Goal: Book appointment/travel/reservation: Book appointment/travel/reservation

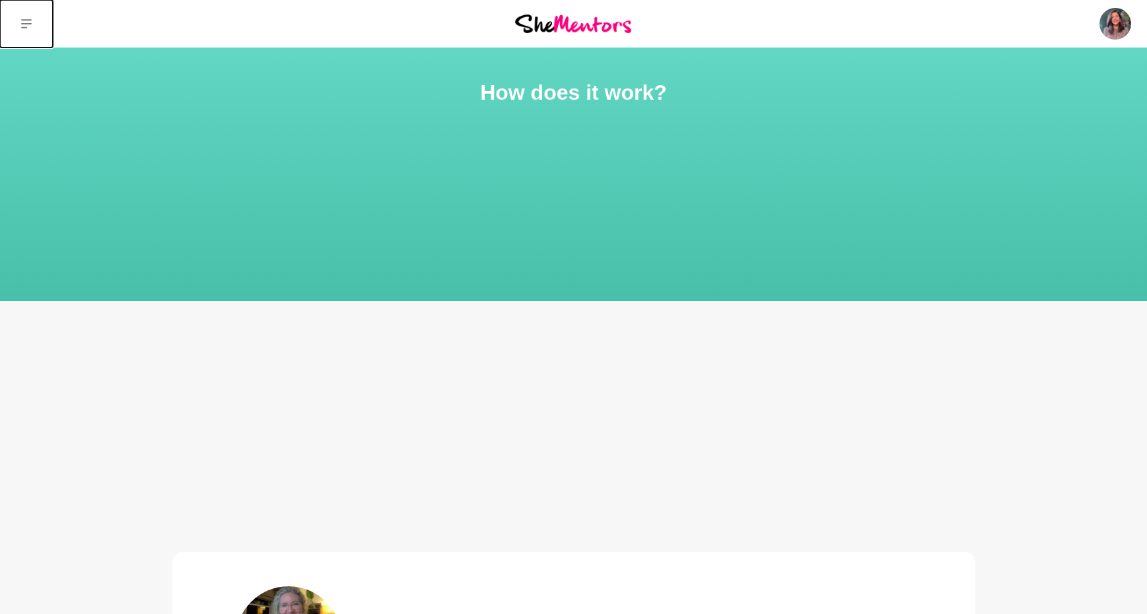
click at [30, 25] on icon at bounding box center [26, 23] width 11 height 11
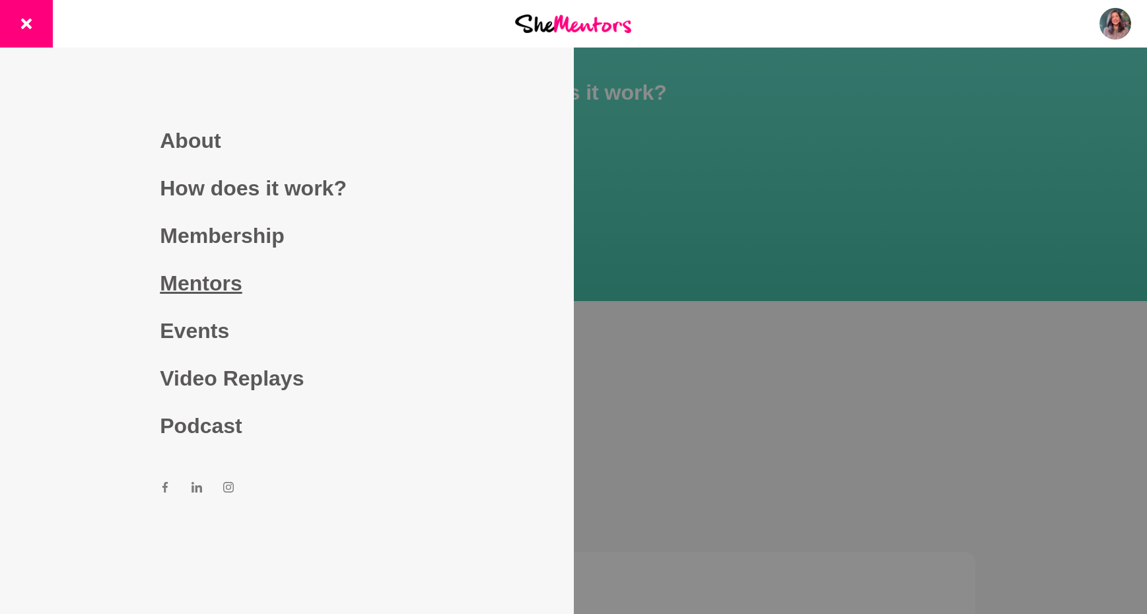
click at [196, 270] on link "Mentors" at bounding box center [287, 283] width 254 height 48
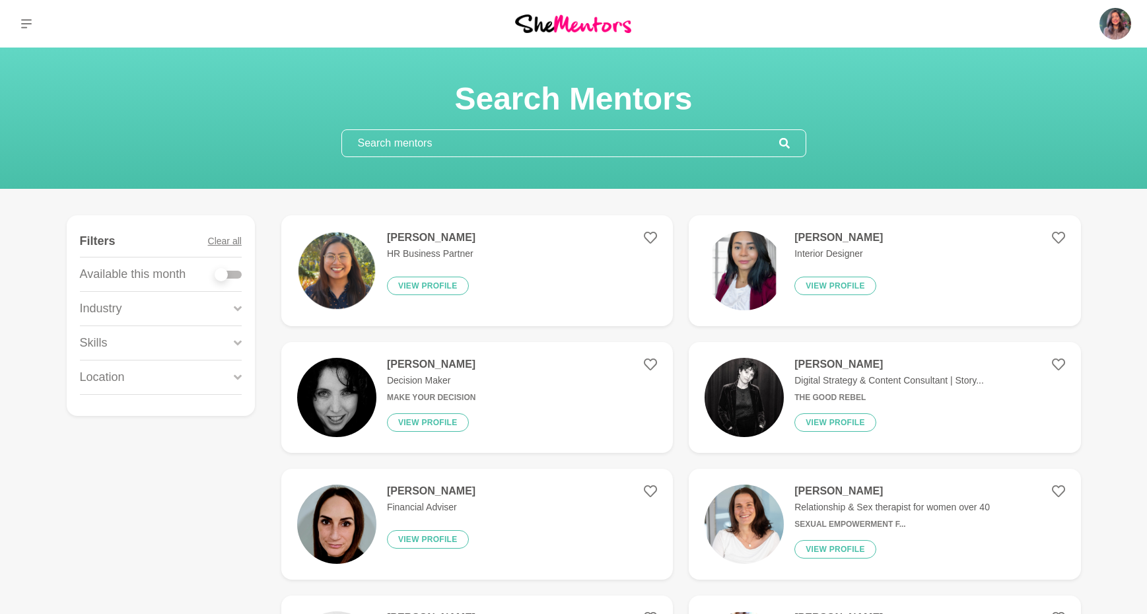
click at [407, 143] on input "text" at bounding box center [560, 143] width 437 height 26
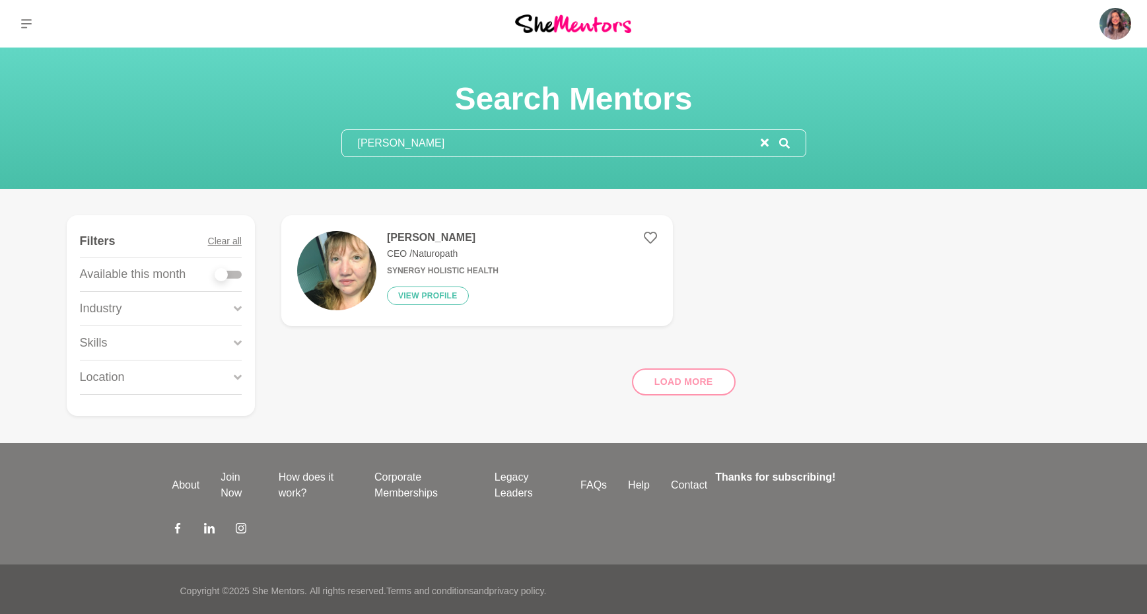
type input "deb ashton"
click at [423, 237] on h4 "[PERSON_NAME]" at bounding box center [443, 237] width 112 height 13
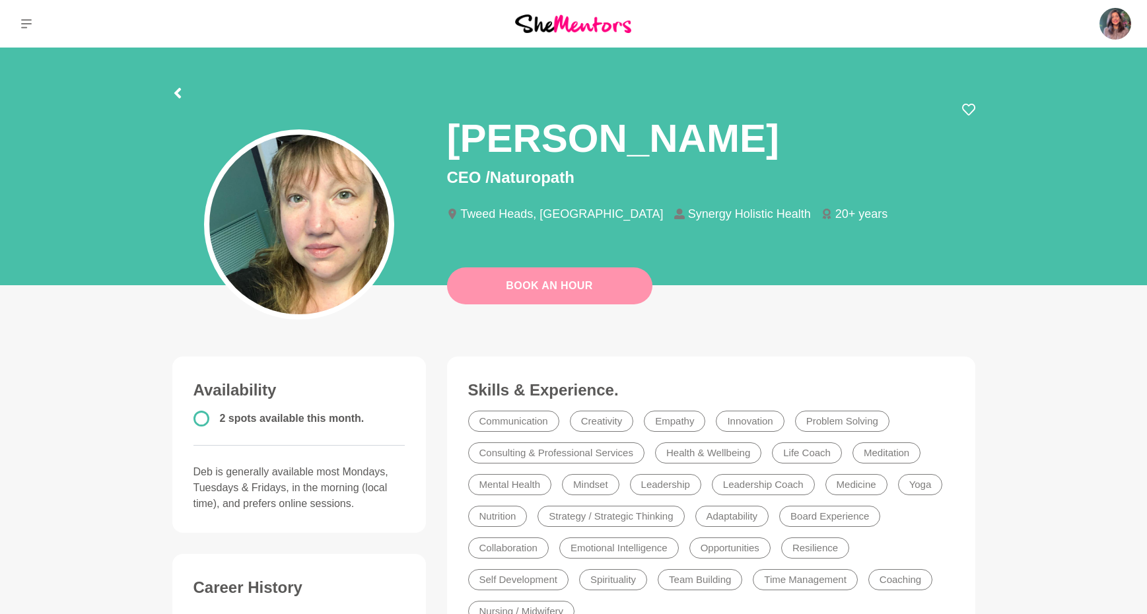
click at [555, 285] on link "Book An Hour" at bounding box center [549, 285] width 205 height 37
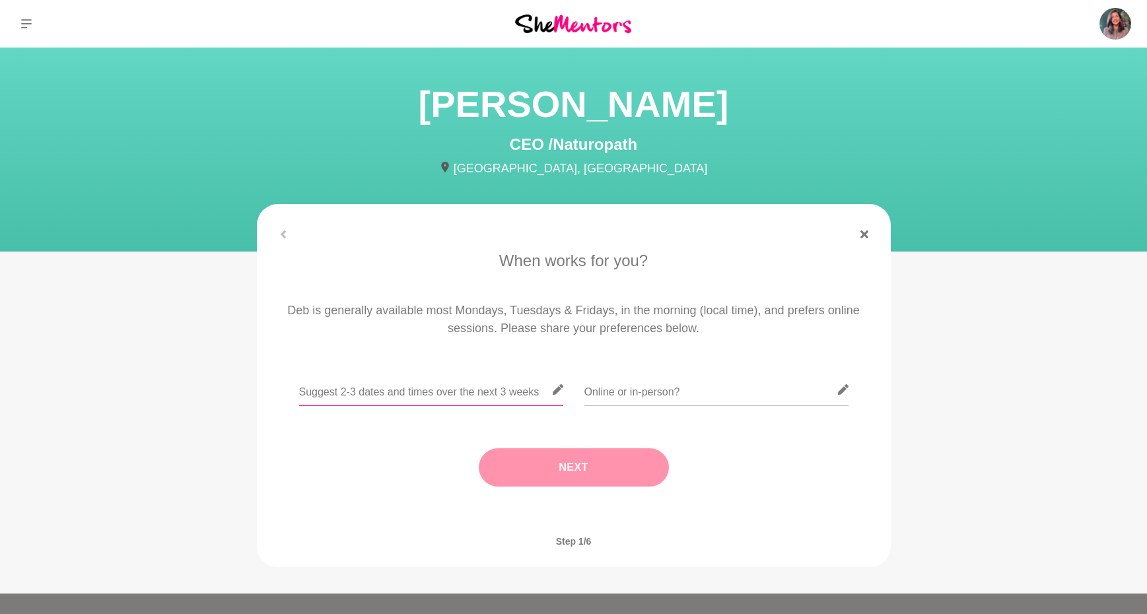
click at [472, 397] on input "text" at bounding box center [431, 390] width 264 height 32
click at [607, 388] on input "text" at bounding box center [716, 390] width 264 height 32
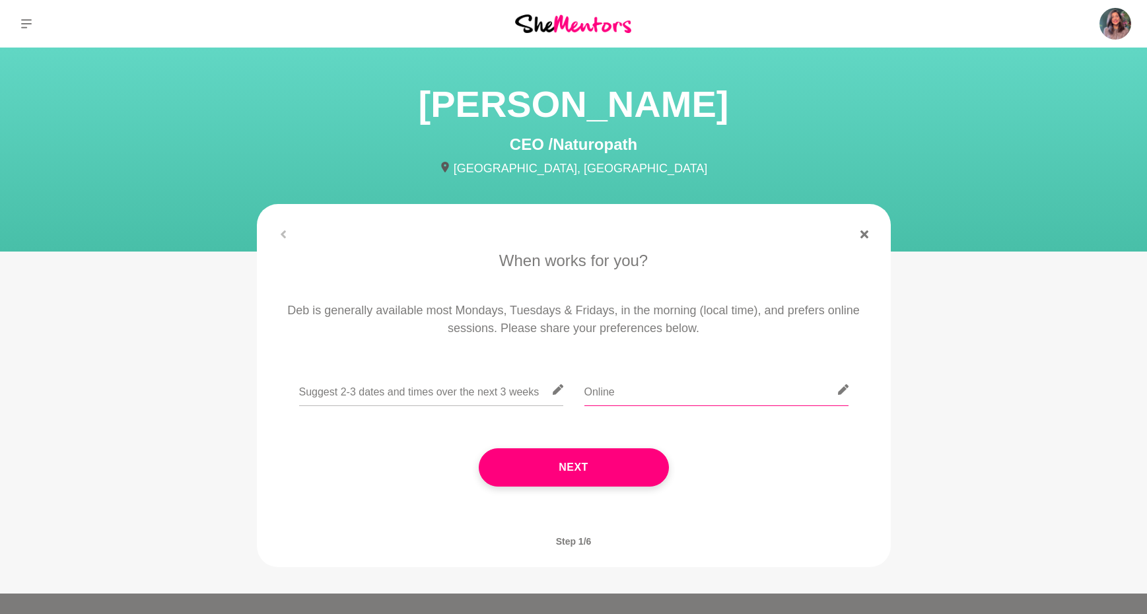
type input "Online"
click at [438, 390] on input "text" at bounding box center [431, 390] width 264 height 32
click at [481, 394] on input "text" at bounding box center [431, 390] width 264 height 32
drag, startPoint x: 483, startPoint y: 394, endPoint x: 316, endPoint y: 388, distance: 166.5
click at [316, 388] on input "Monday 6th 2pm, Tuesday 14th 1pm," at bounding box center [431, 390] width 264 height 32
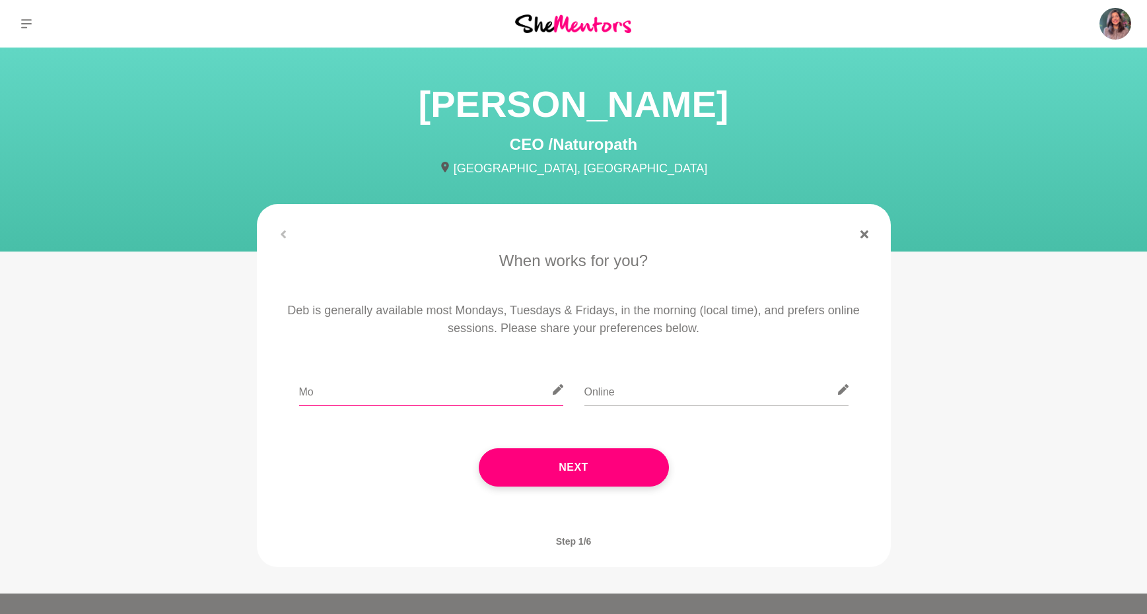
type input "M"
type input "Friday 17th, 10am, Friday 24th, 10am"
click at [564, 473] on button "Next" at bounding box center [574, 467] width 190 height 38
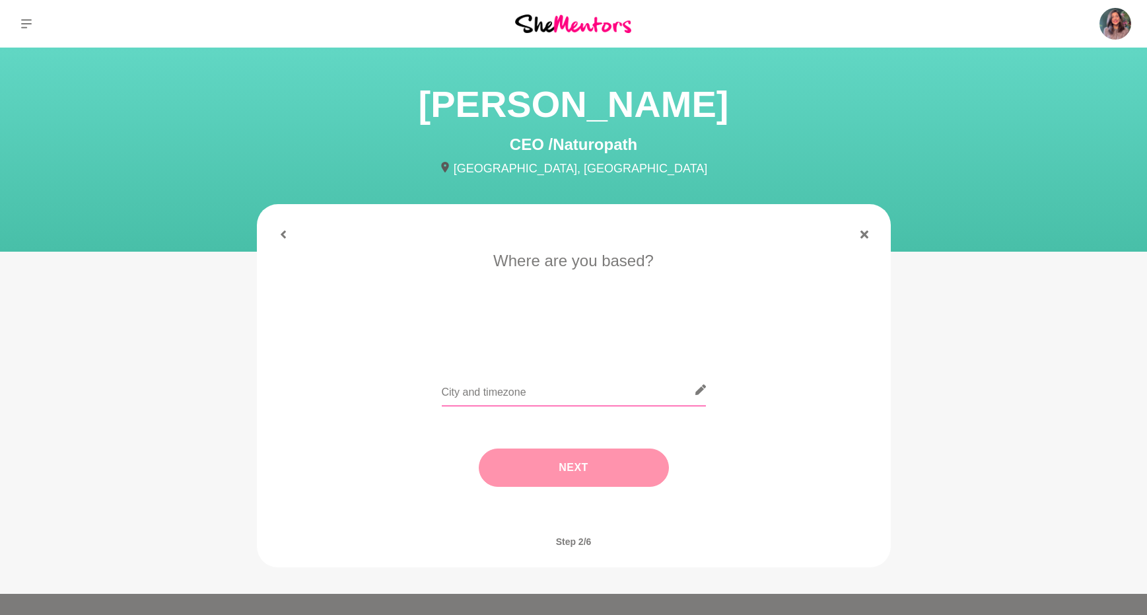
click at [538, 387] on input "text" at bounding box center [574, 390] width 264 height 32
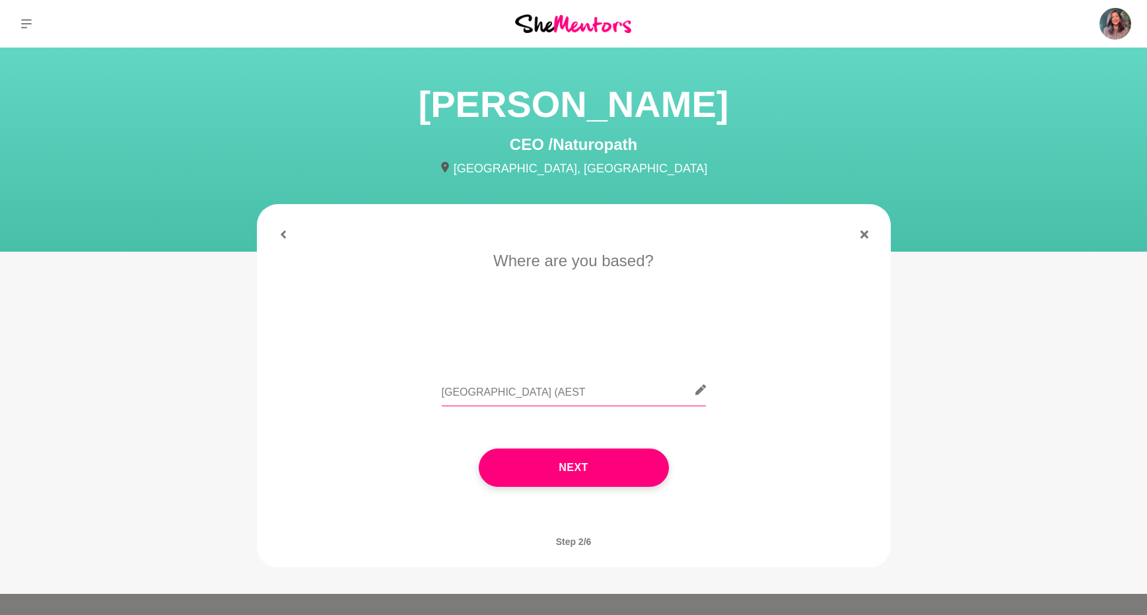
type input "Melbourne (AEST)"
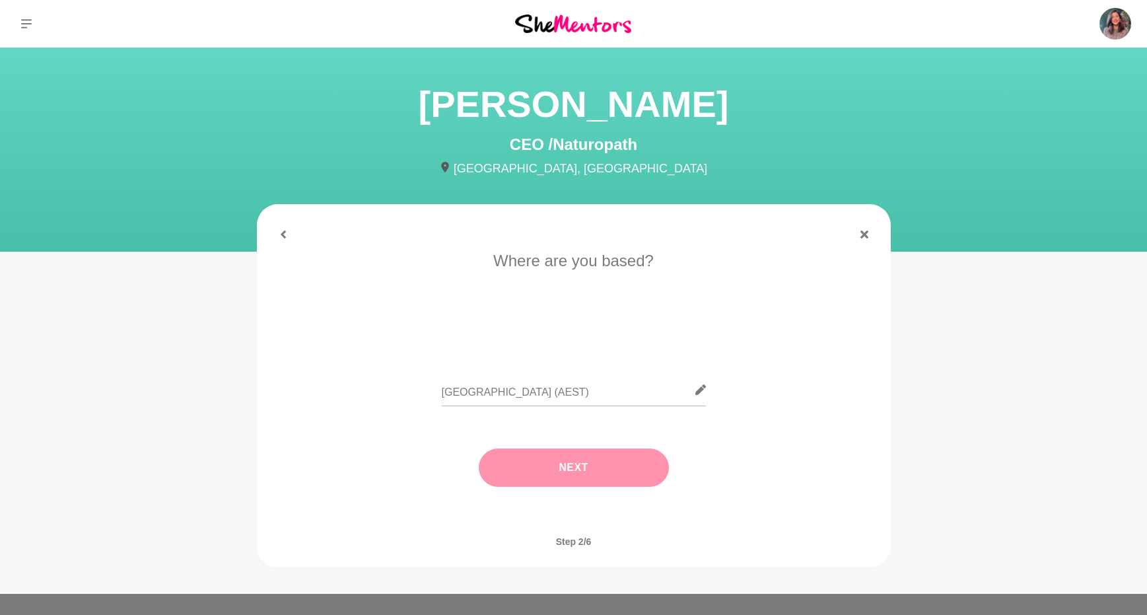
click at [536, 454] on button "Next" at bounding box center [574, 467] width 190 height 38
click at [432, 332] on li "Let's do coffee" at bounding box center [433, 334] width 86 height 21
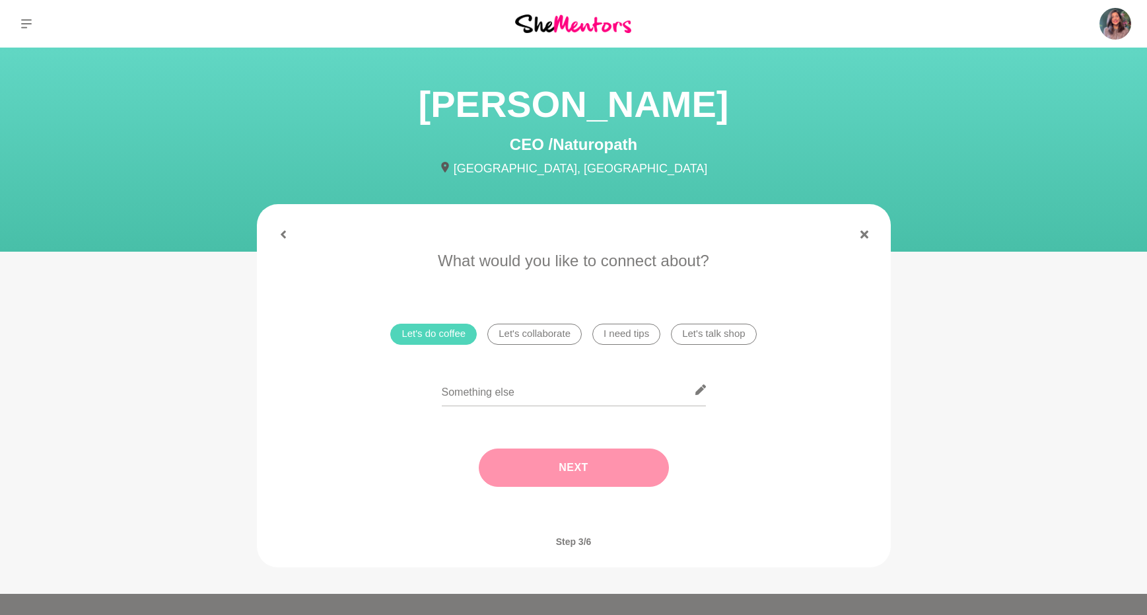
click at [544, 465] on button "Next" at bounding box center [574, 467] width 190 height 38
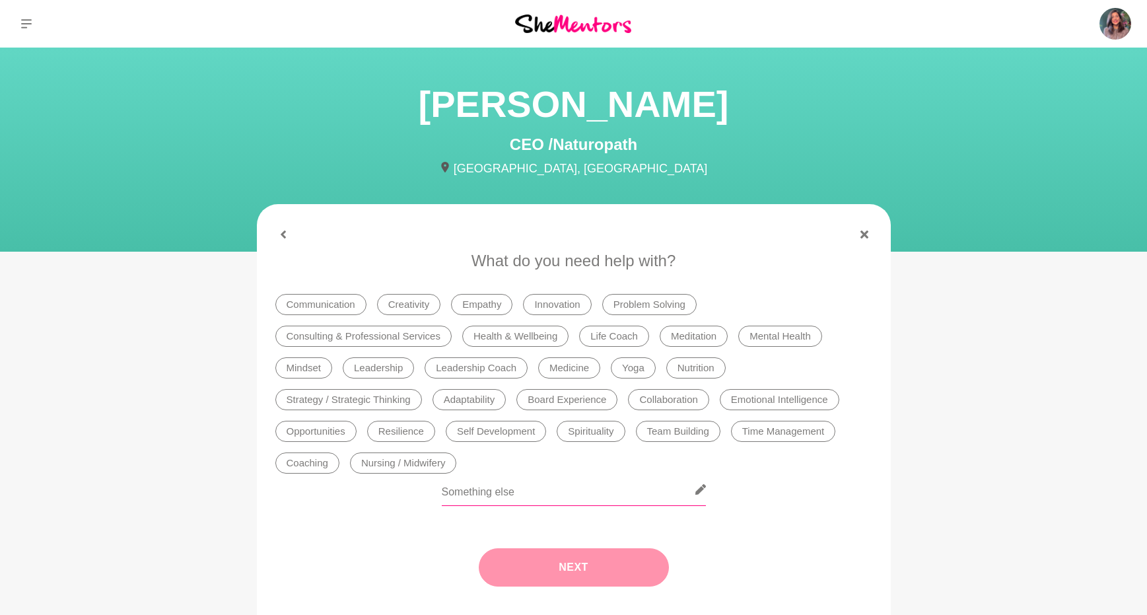
click at [540, 493] on input "text" at bounding box center [574, 489] width 264 height 32
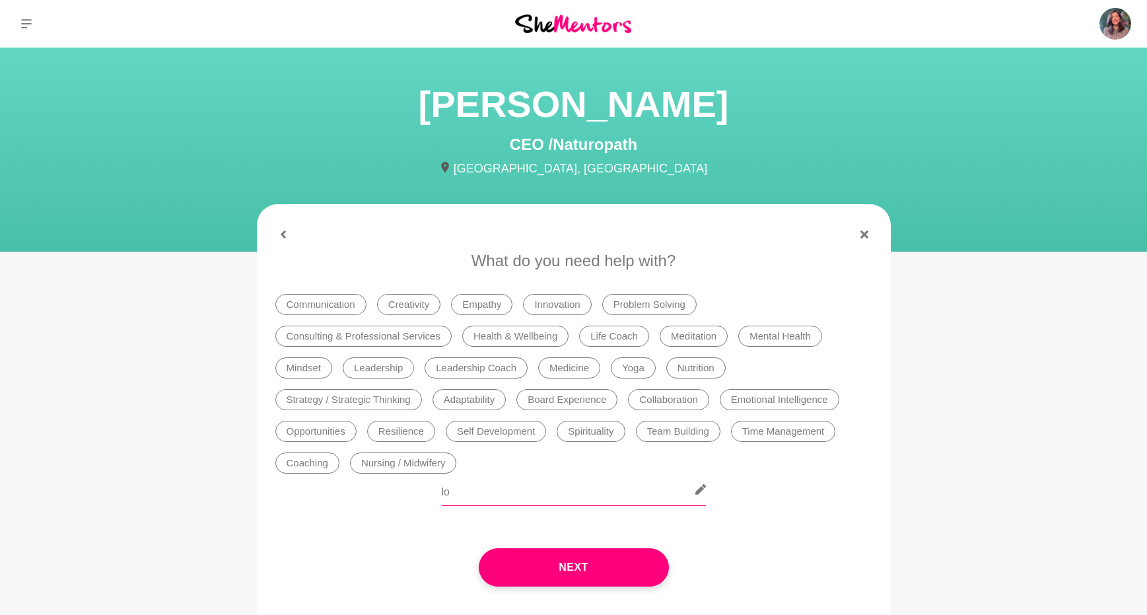
type input "l"
type input "Looking forward to connecting!"
click at [581, 581] on button "Next" at bounding box center [574, 567] width 190 height 38
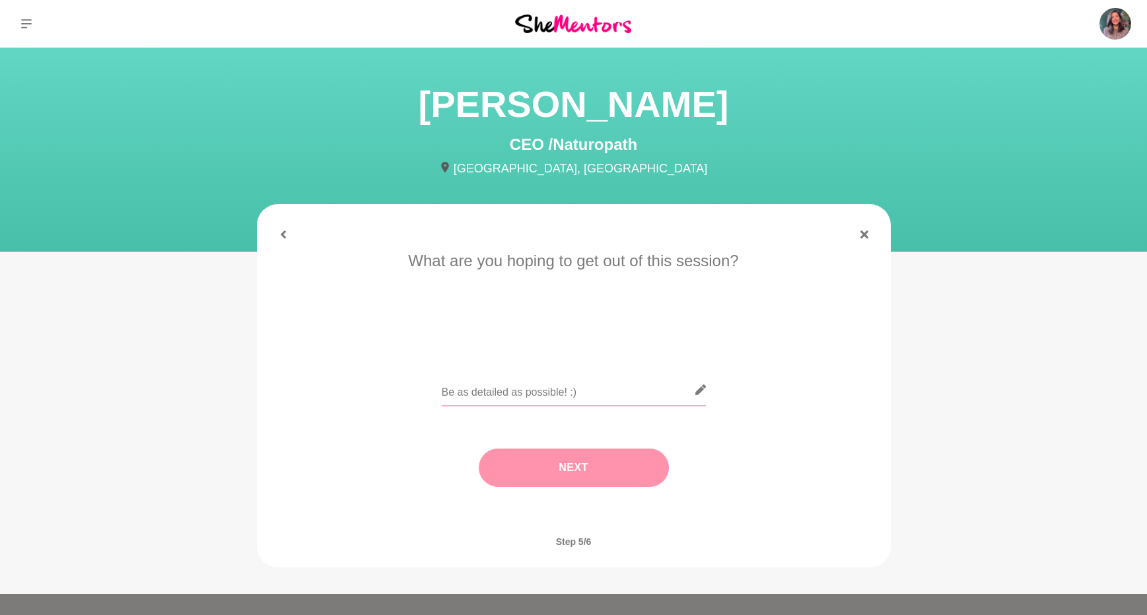
click at [541, 398] on input "text" at bounding box center [574, 390] width 264 height 32
type input "Connection!"
click at [553, 456] on button "Next" at bounding box center [574, 467] width 190 height 38
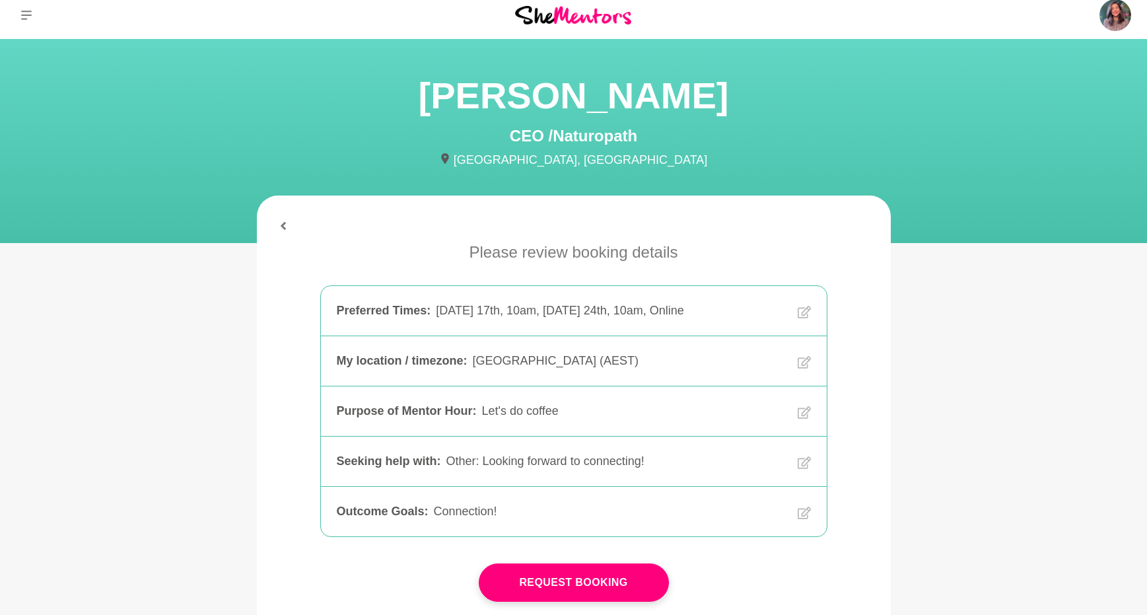
scroll to position [139, 0]
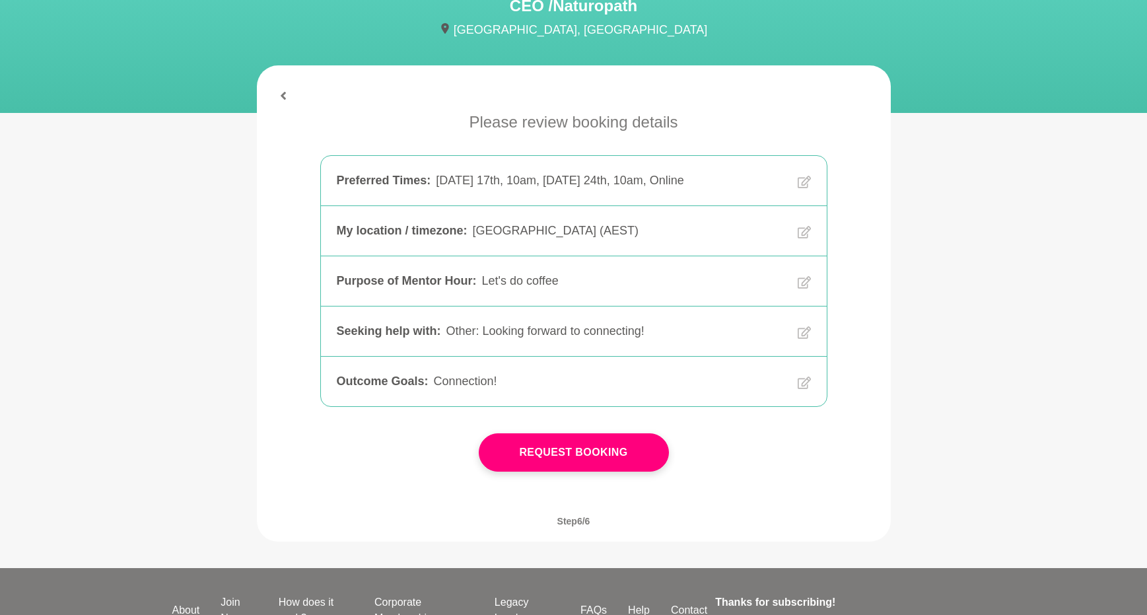
click at [548, 452] on button "Request Booking" at bounding box center [574, 452] width 190 height 38
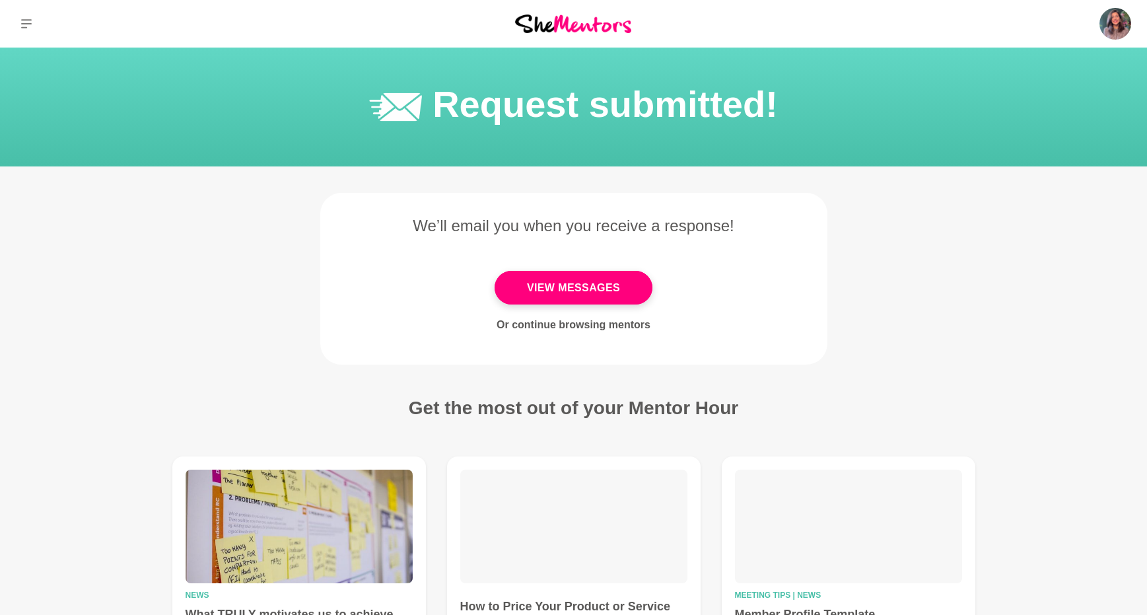
scroll to position [278, 0]
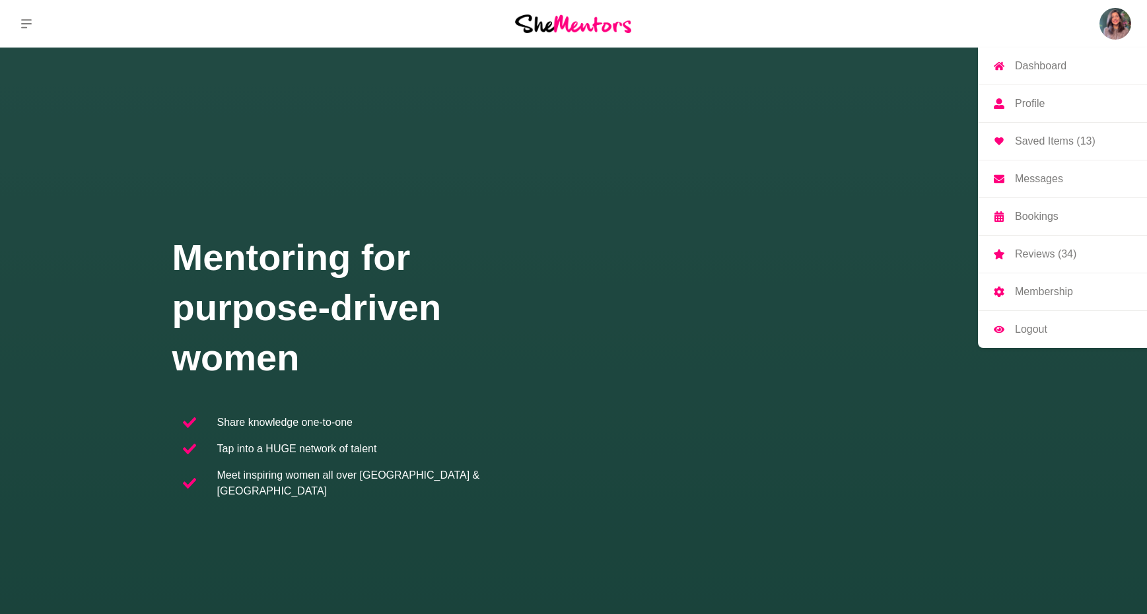
click at [1126, 17] on img at bounding box center [1115, 24] width 32 height 32
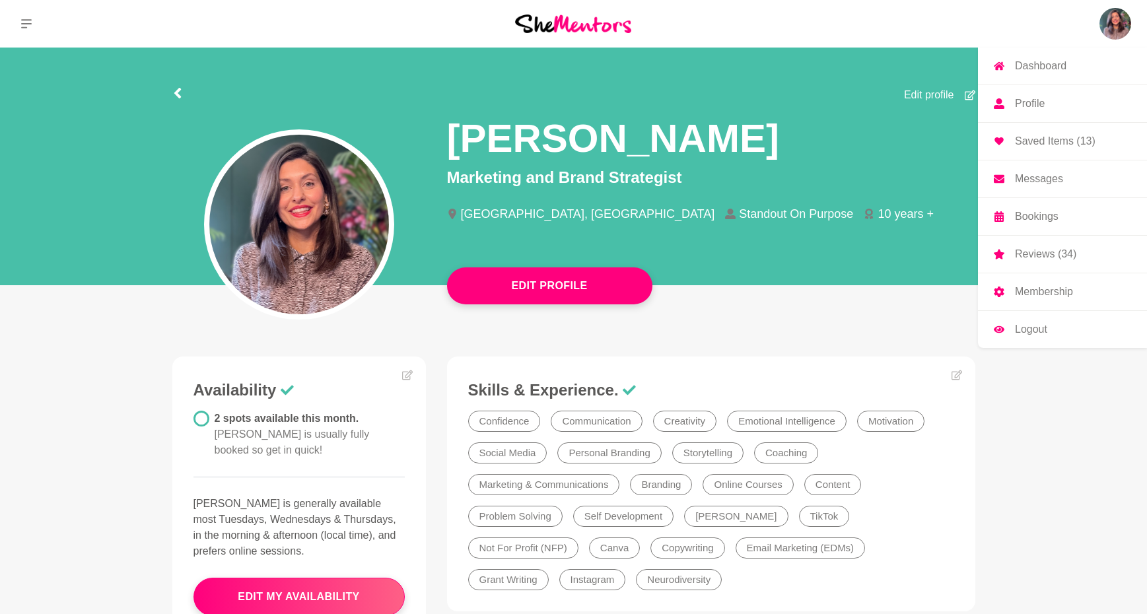
click at [1026, 104] on p "Profile" at bounding box center [1030, 103] width 30 height 11
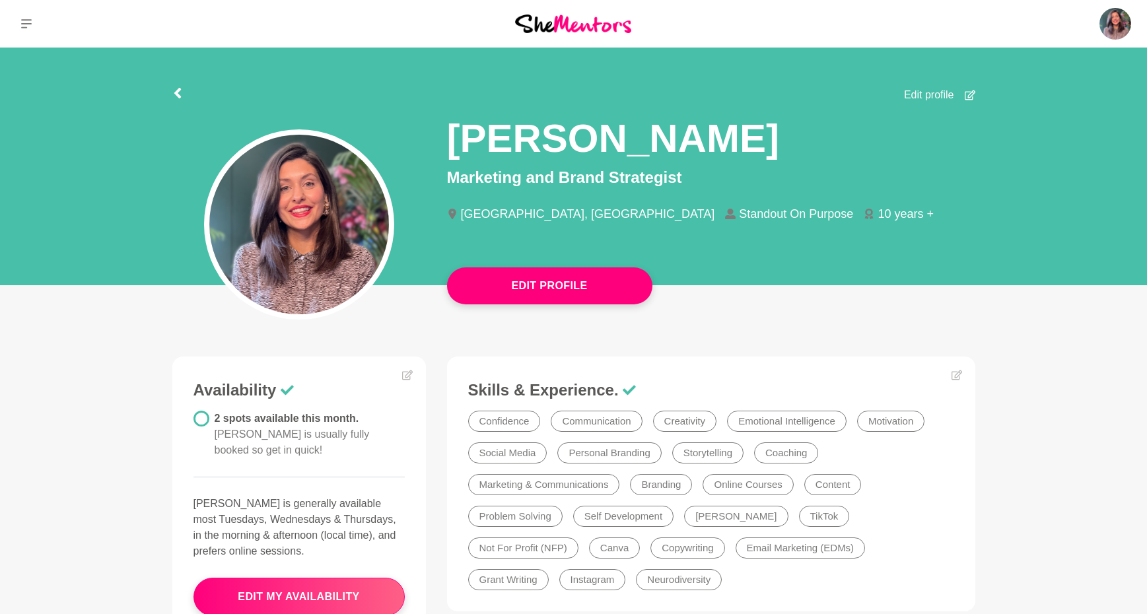
drag, startPoint x: 844, startPoint y: 119, endPoint x: 847, endPoint y: 83, distance: 36.5
click at [844, 119] on div "Jill Absolom" at bounding box center [711, 134] width 528 height 63
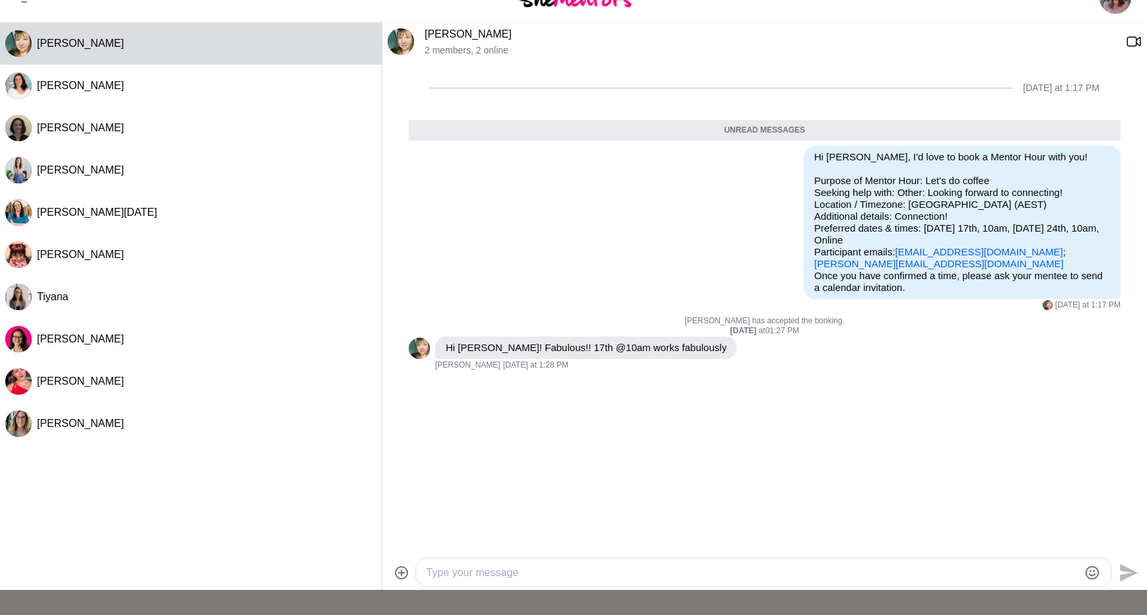
scroll to position [153, 0]
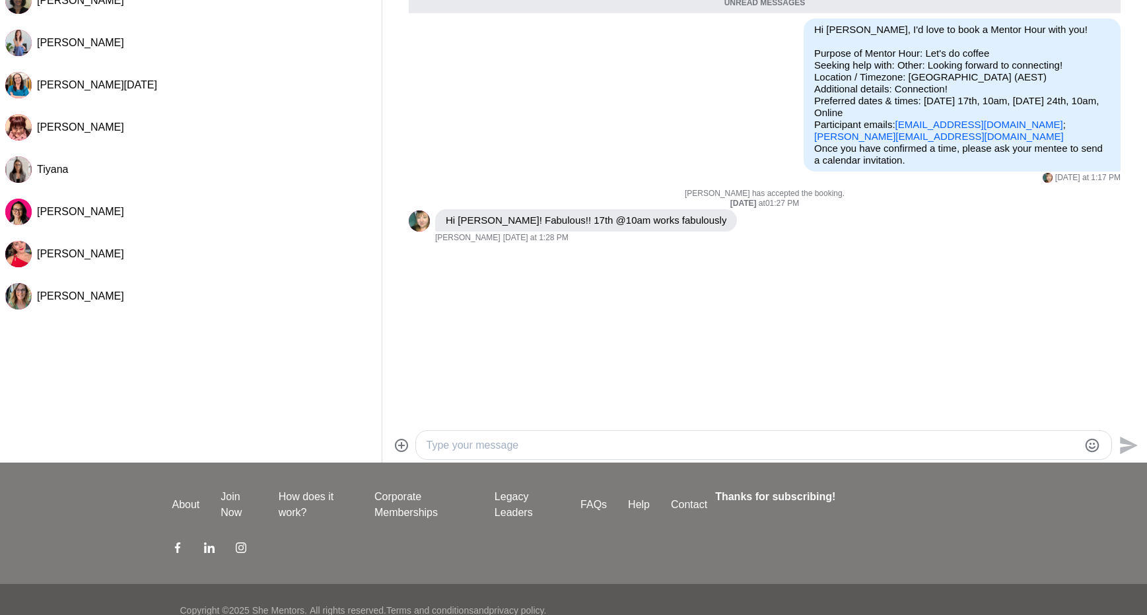
click at [509, 442] on textarea "Type your message" at bounding box center [753, 446] width 652 height 16
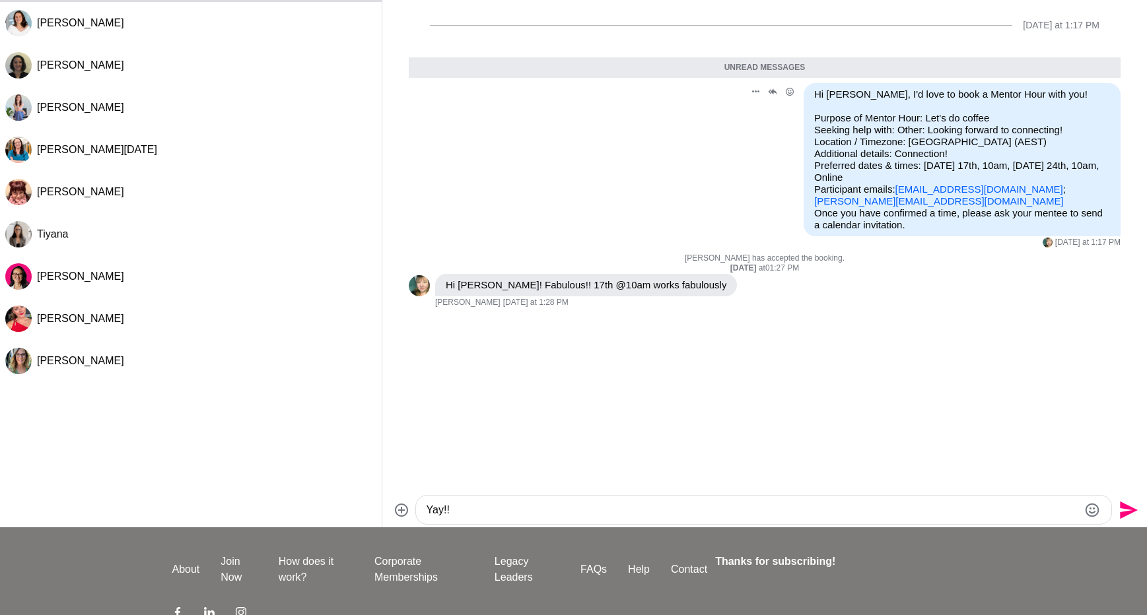
scroll to position [0, 0]
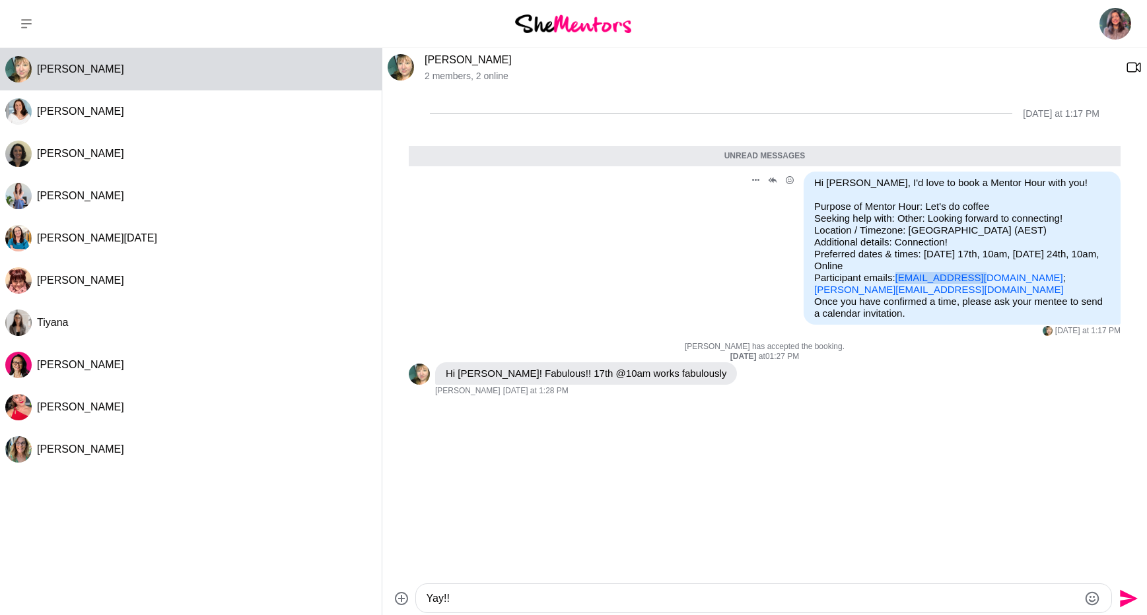
drag, startPoint x: 989, startPoint y: 279, endPoint x: 903, endPoint y: 282, distance: 86.5
click at [903, 282] on p "Purpose of Mentor Hour: Let's do coffee Seeking help with: Other: Looking forwa…" at bounding box center [962, 248] width 296 height 95
copy link "[EMAIL_ADDRESS][DOMAIN_NAME]"
click at [477, 602] on textarea "Yay!!" at bounding box center [753, 599] width 652 height 16
type textarea "Yay!! I've just sent you an invite for the 17th at 10am. Looking forward to it …"
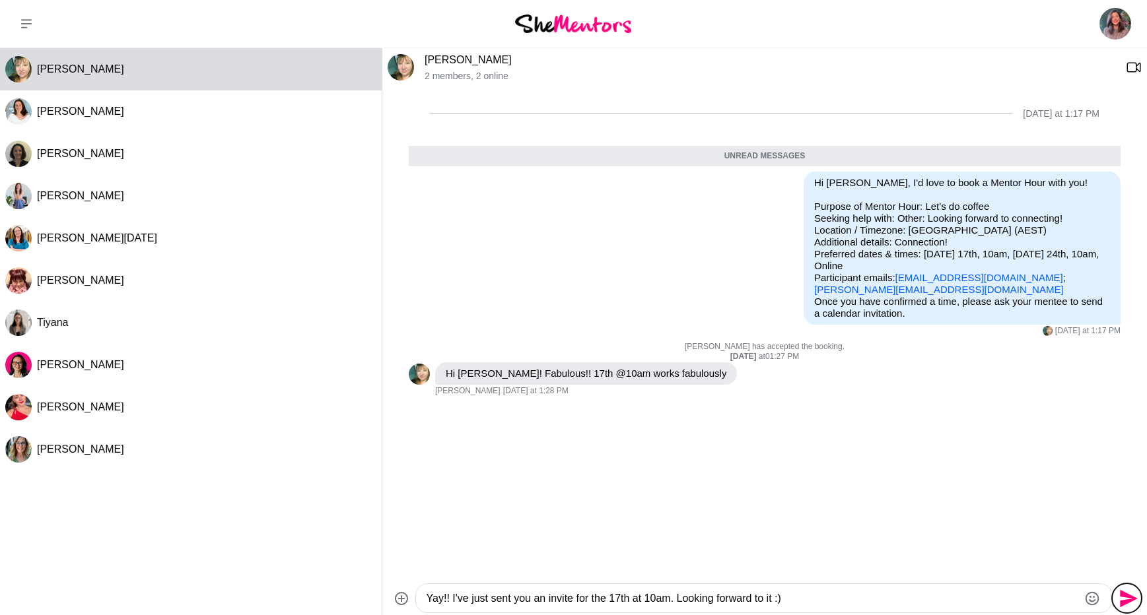
click at [1124, 601] on icon "Send" at bounding box center [1129, 599] width 18 height 18
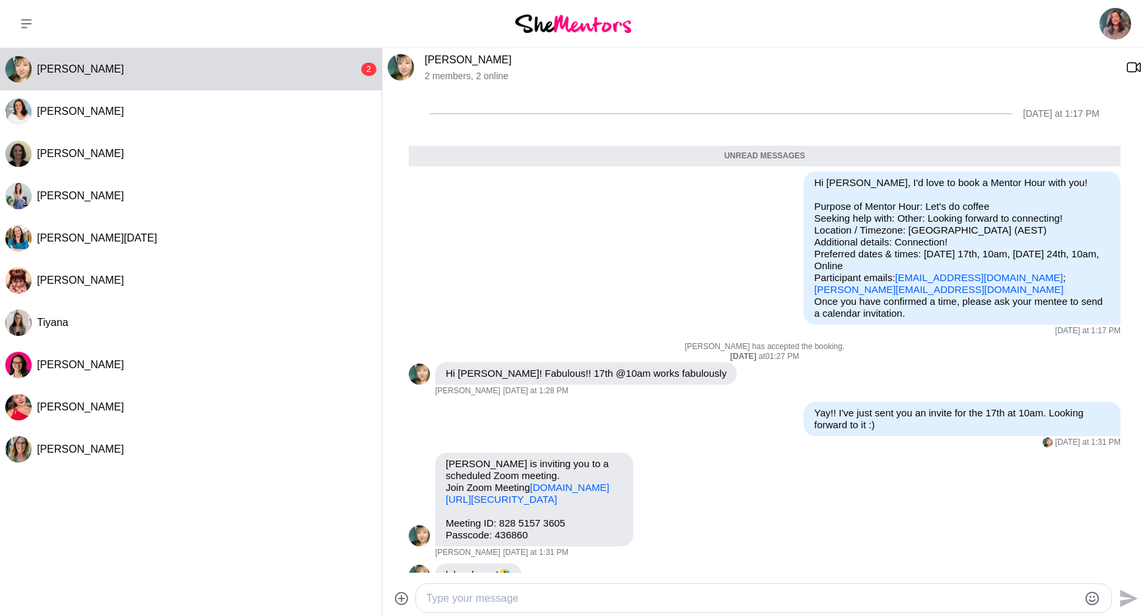
scroll to position [22, 0]
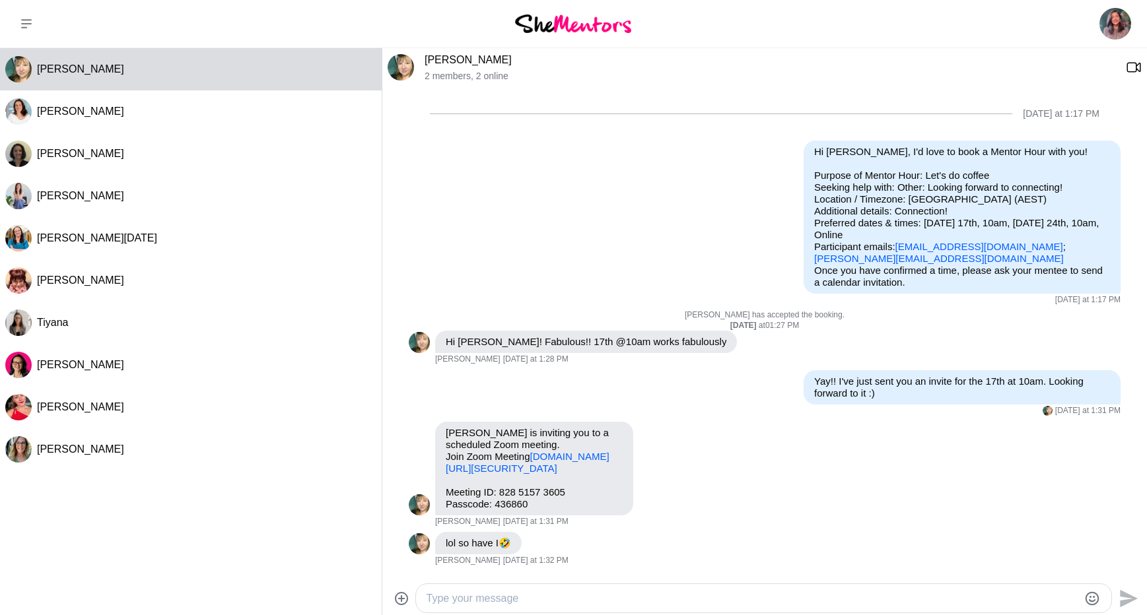
click at [567, 603] on textarea "Type your message" at bounding box center [753, 599] width 652 height 16
click at [1091, 597] on icon "Emoji picker" at bounding box center [1092, 599] width 16 height 16
click at [1089, 599] on icon "Emoji picker" at bounding box center [1092, 599] width 16 height 16
click at [1089, 600] on icon "Emoji picker" at bounding box center [1092, 599] width 14 height 14
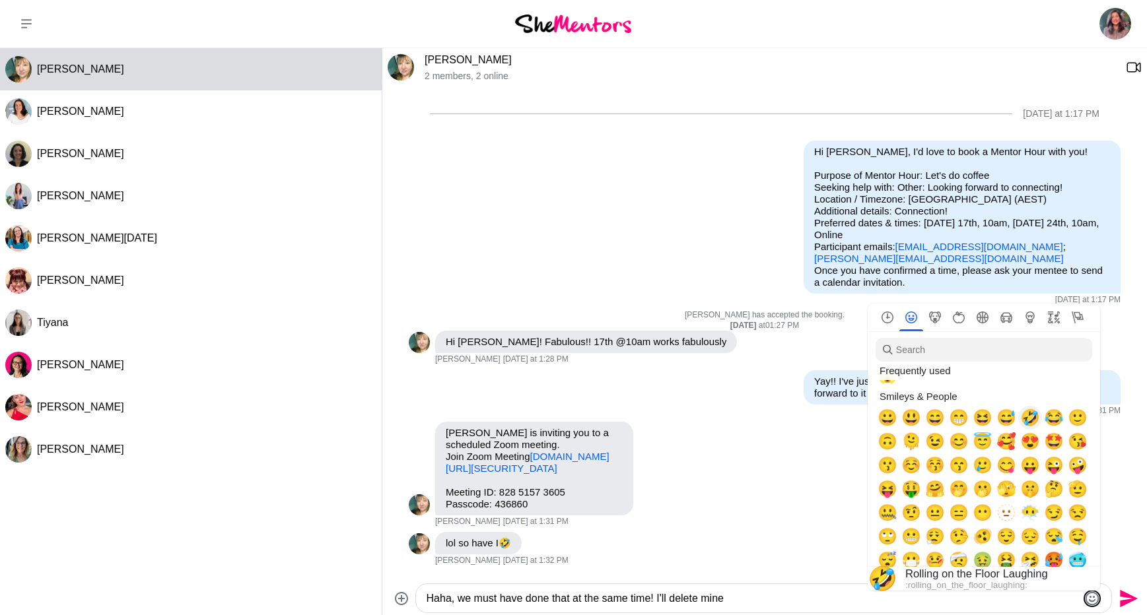
scroll to position [50, 0]
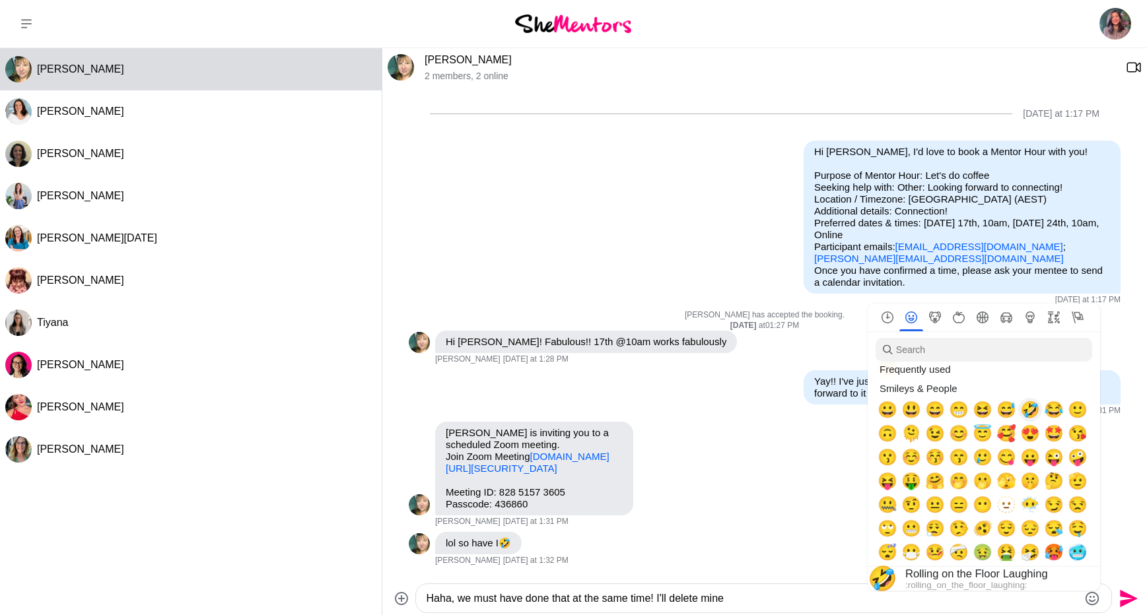
click at [1027, 411] on span "🤣" at bounding box center [1030, 410] width 20 height 18
type textarea "Haha, we must have done that at the same time! I'll delete mine 🤣"
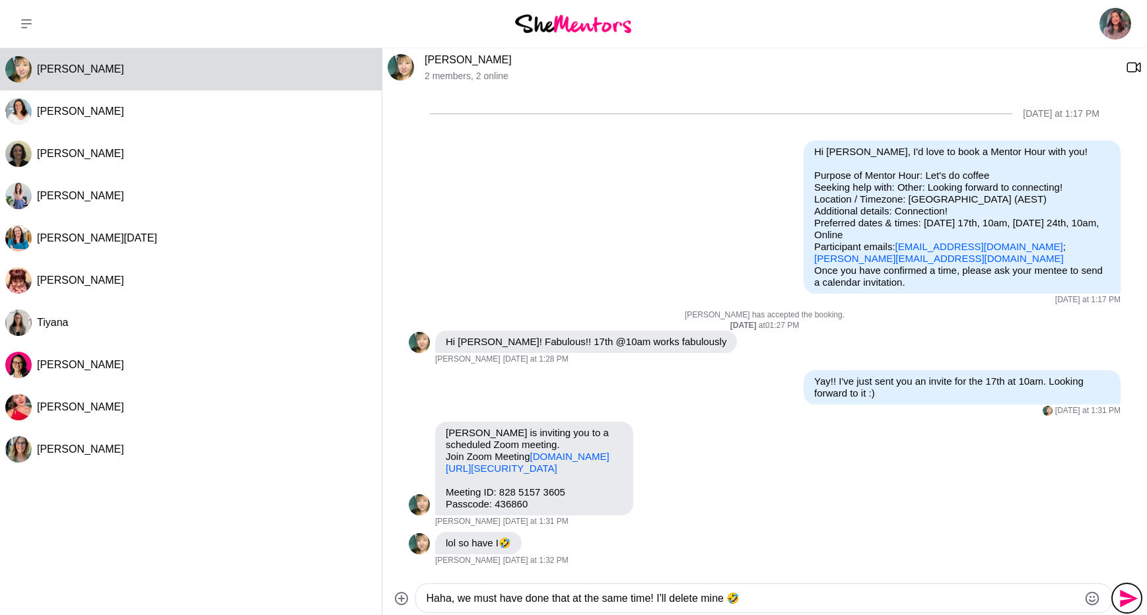
click at [1120, 601] on icon "Send" at bounding box center [1129, 599] width 18 height 18
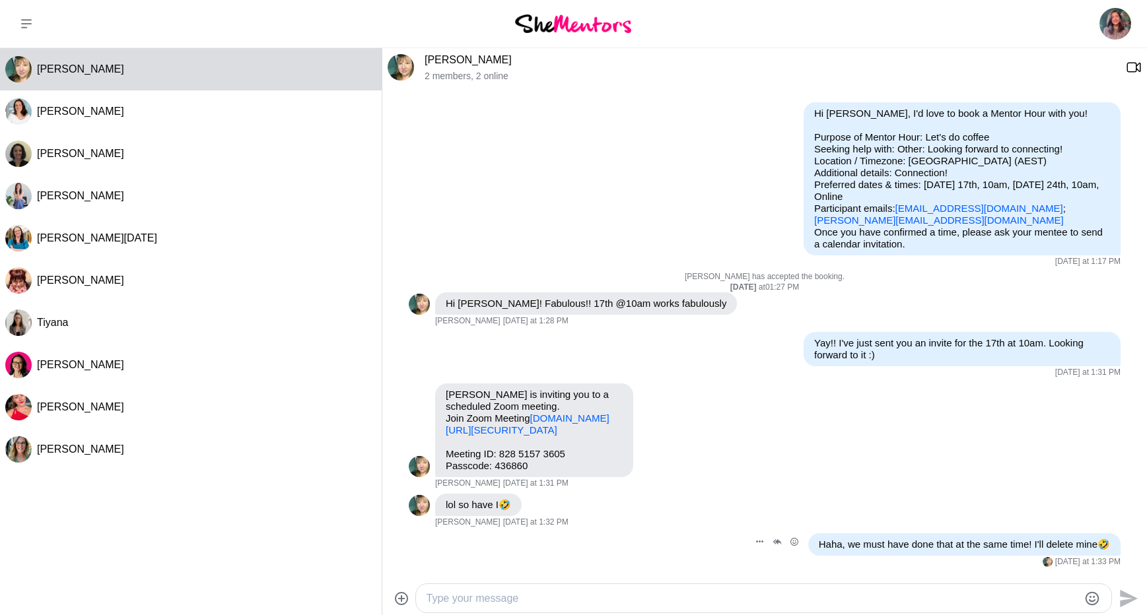
scroll to position [73, 0]
drag, startPoint x: 479, startPoint y: 418, endPoint x: 446, endPoint y: 399, distance: 38.4
click at [446, 399] on p "[PERSON_NAME] is inviting you to a scheduled Zoom meeting. Join Zoom Meeting [D…" at bounding box center [534, 413] width 177 height 48
copy link "[DOMAIN_NAME][URL][SECURITY_DATA]"
click at [592, 451] on p "Meeting ID: 828 5157 3605 Passcode: 436860" at bounding box center [534, 460] width 177 height 24
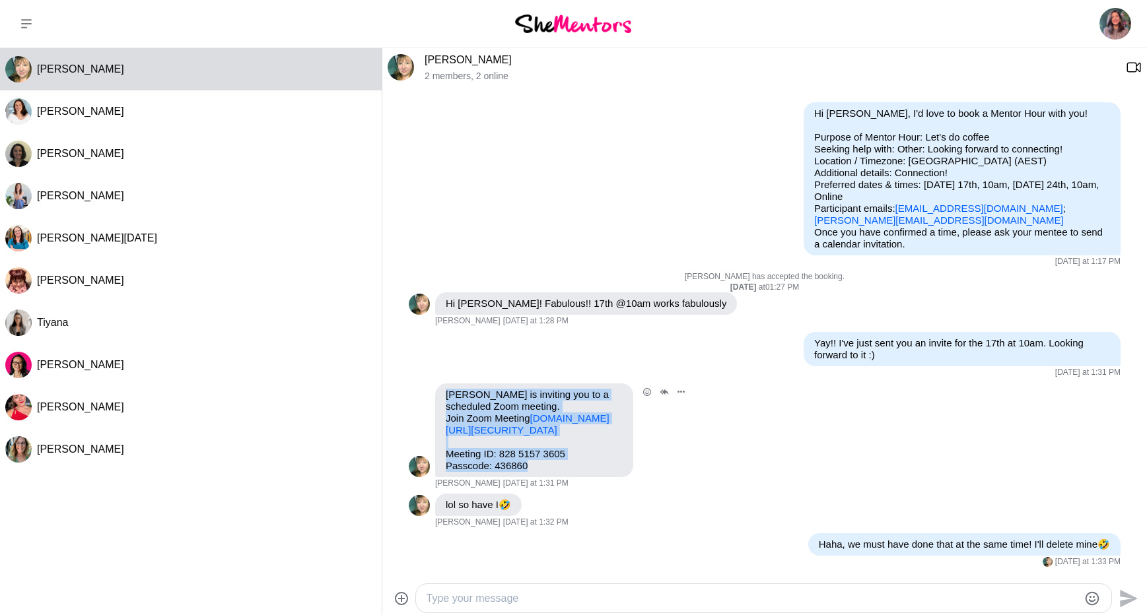
drag, startPoint x: 559, startPoint y: 455, endPoint x: 436, endPoint y: 364, distance: 153.4
click at [436, 384] on div "[PERSON_NAME] is inviting you to a scheduled Zoom meeting. Join Zoom Meeting [D…" at bounding box center [534, 431] width 198 height 94
copy div "[PERSON_NAME] is inviting you to a scheduled Zoom meeting. Join Zoom Meeting [D…"
click at [647, 388] on icon "Open Reaction Selector" at bounding box center [647, 392] width 8 height 8
click at [517, 358] on div "Select Reaction: Heart" at bounding box center [512, 364] width 12 height 12
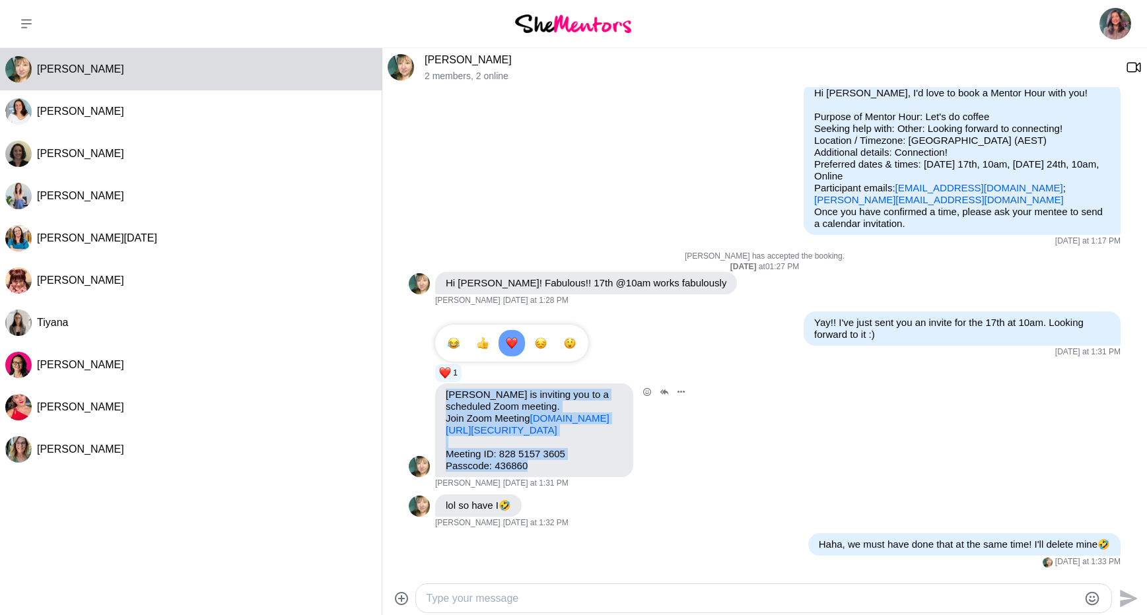
click at [693, 450] on div "Reply Pin Mark as unread Flag Mute 1 1 1 Zoom Join our Cloud HD Video Meeting Z…" at bounding box center [765, 426] width 712 height 126
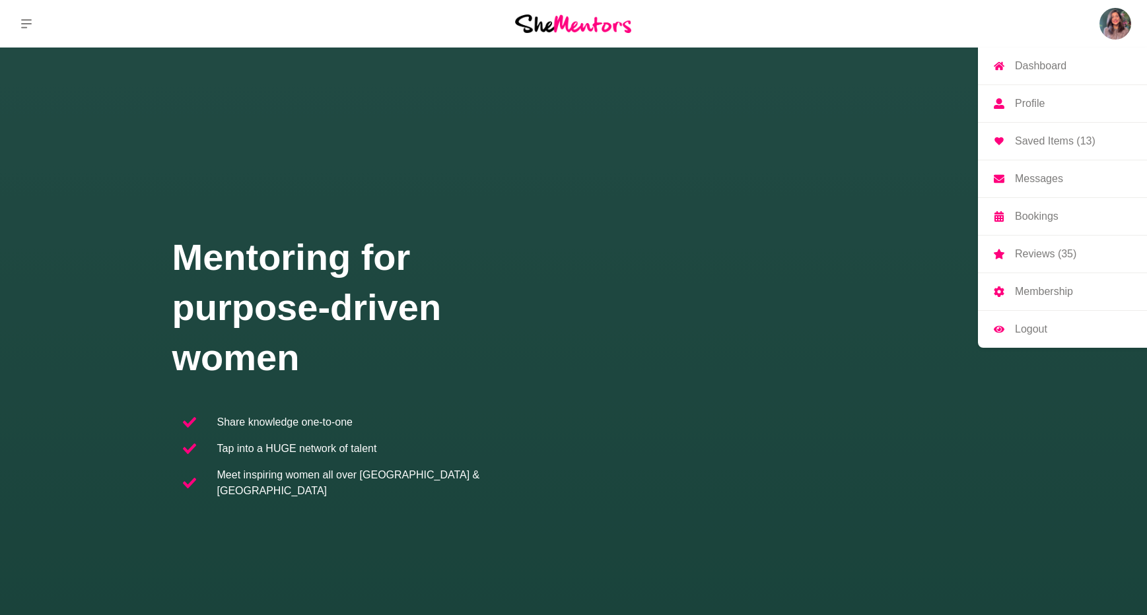
click at [1039, 139] on p "Saved Items (13)" at bounding box center [1055, 141] width 81 height 11
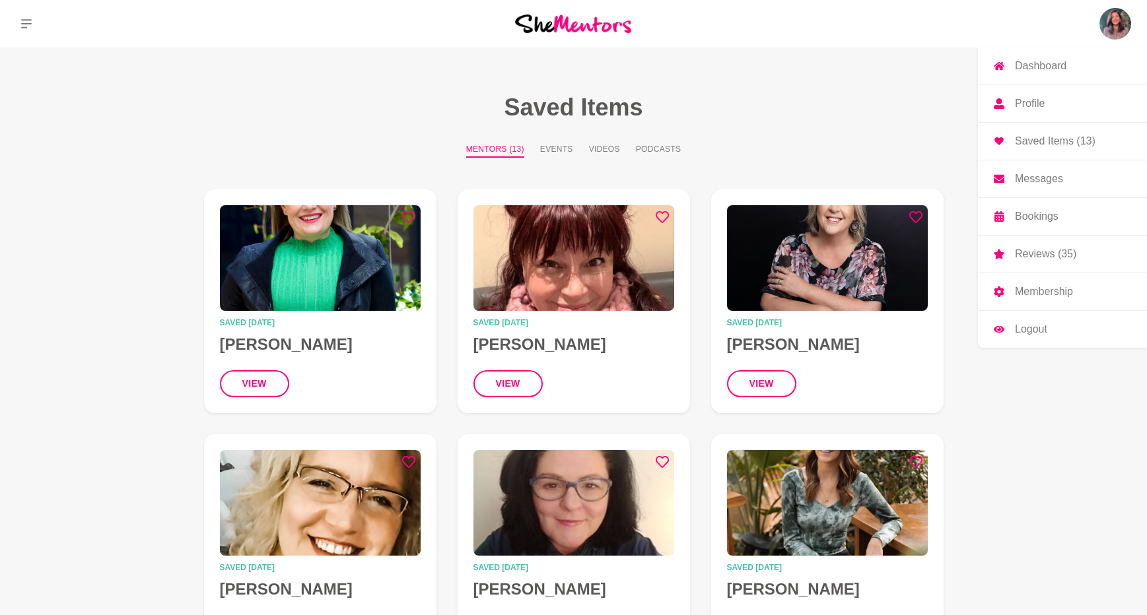
click at [1038, 175] on p "Messages" at bounding box center [1039, 179] width 48 height 11
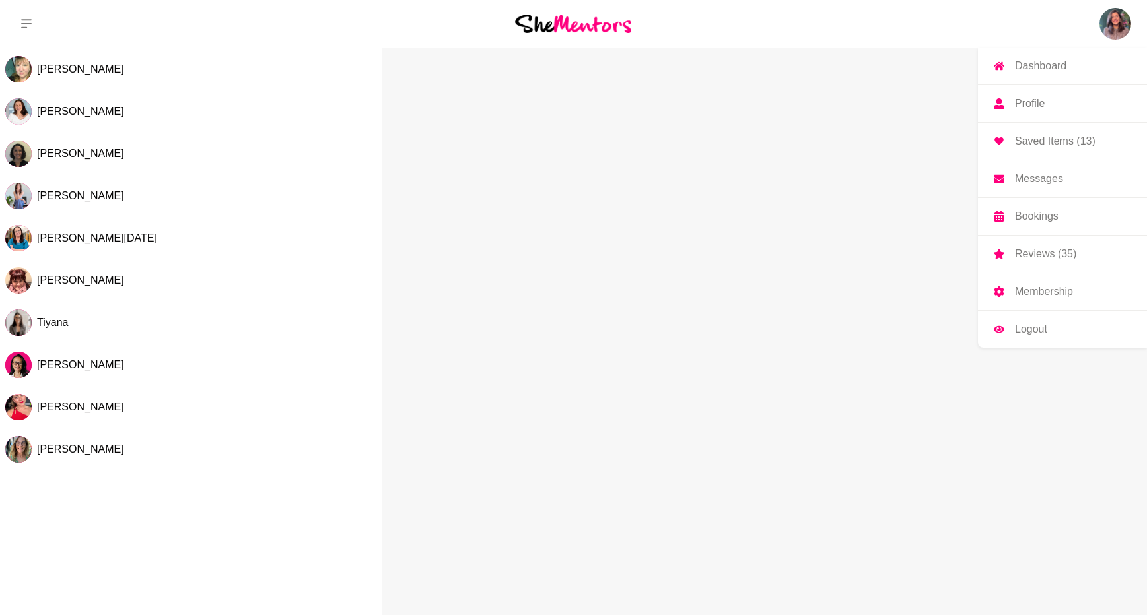
click at [1037, 180] on p "Messages" at bounding box center [1039, 179] width 48 height 11
click at [1032, 178] on p "Messages" at bounding box center [1039, 179] width 48 height 11
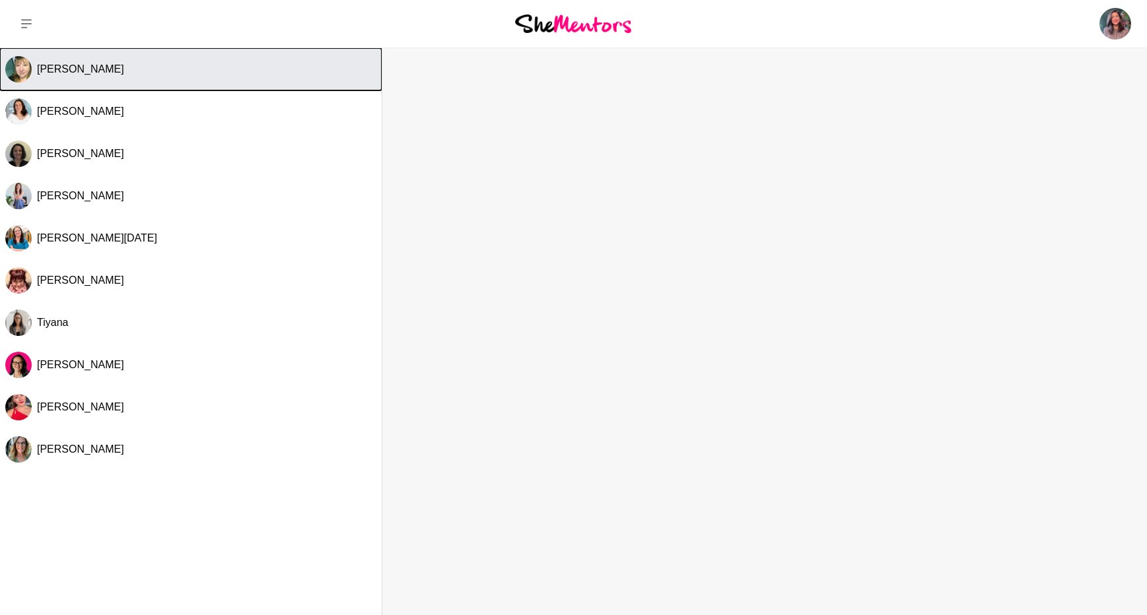
click at [166, 81] on button "[PERSON_NAME]" at bounding box center [191, 69] width 382 height 42
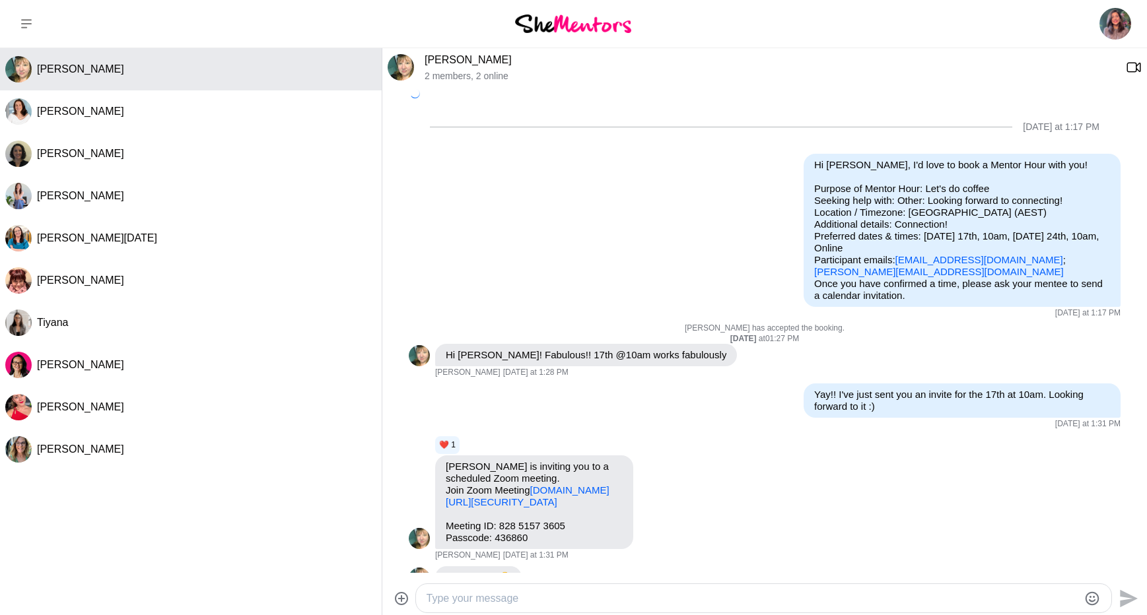
scroll to position [94, 0]
